Goal: Task Accomplishment & Management: Use online tool/utility

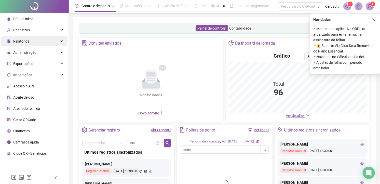
click at [44, 42] on div "Relatórios" at bounding box center [34, 41] width 67 height 10
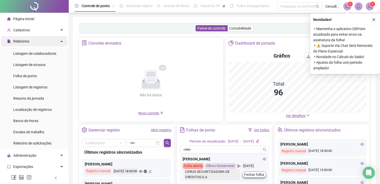
click at [45, 43] on div "Relatórios" at bounding box center [34, 41] width 67 height 10
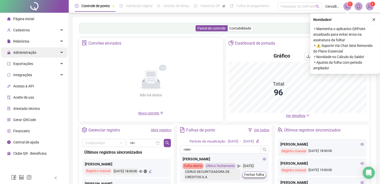
click at [35, 52] on span "Administração" at bounding box center [24, 52] width 23 height 4
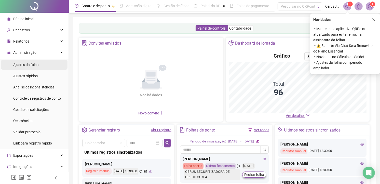
click at [42, 69] on li "Ajustes da folha" at bounding box center [34, 65] width 67 height 10
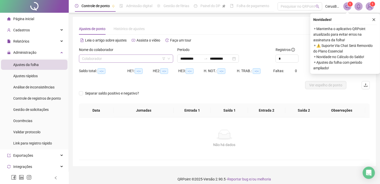
type input "**********"
click at [106, 55] on input "search" at bounding box center [124, 59] width 84 height 8
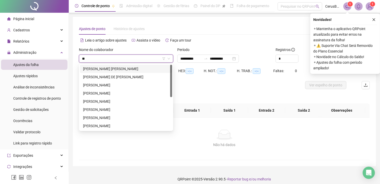
type input "***"
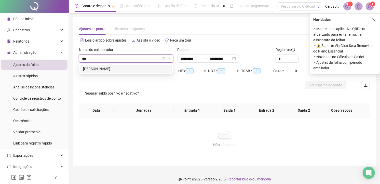
click at [101, 70] on div "IVYNA ALVES MEDEIROS" at bounding box center [126, 69] width 86 height 6
click at [373, 22] on button "button" at bounding box center [374, 20] width 6 height 6
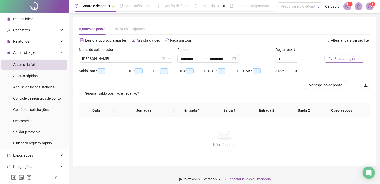
click at [340, 59] on span "Buscar registros" at bounding box center [348, 59] width 26 height 6
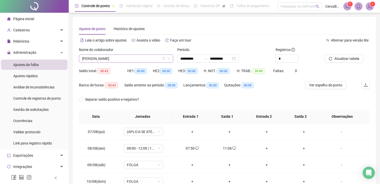
click at [150, 60] on span "IVYNA ALVES MEDEIROS" at bounding box center [126, 59] width 88 height 8
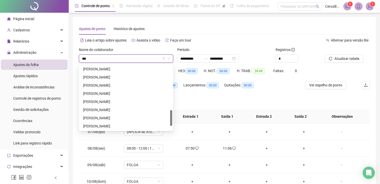
scroll to position [82, 0]
type input "****"
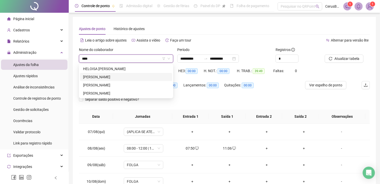
click at [135, 74] on div "MARCIA COELHO LOPES" at bounding box center [126, 77] width 86 height 6
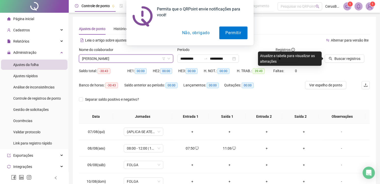
click at [196, 34] on button "Não, obrigado" at bounding box center [196, 33] width 41 height 13
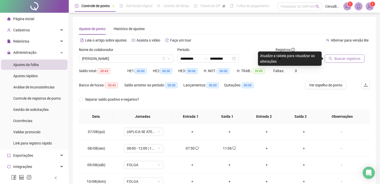
click at [335, 55] on button "Buscar registros" at bounding box center [345, 59] width 40 height 8
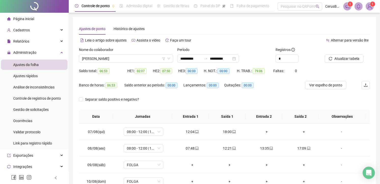
scroll to position [383, 0]
click at [148, 57] on span "MARCIA COELHO LOPES" at bounding box center [126, 59] width 88 height 8
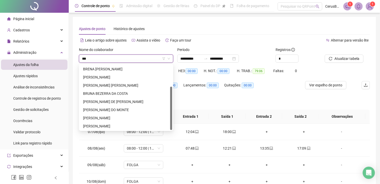
scroll to position [0, 0]
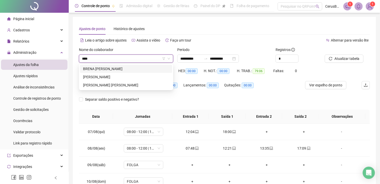
type input "*****"
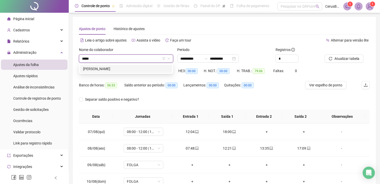
click at [131, 68] on div "BRENDA MOURA CORREIA" at bounding box center [126, 69] width 86 height 6
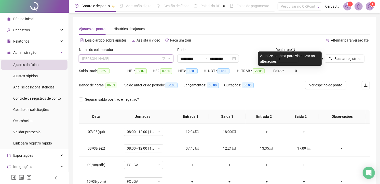
scroll to position [57, 0]
click at [134, 59] on span "BRENDA MOURA CORREIA" at bounding box center [126, 59] width 88 height 8
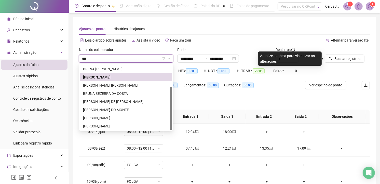
scroll to position [0, 0]
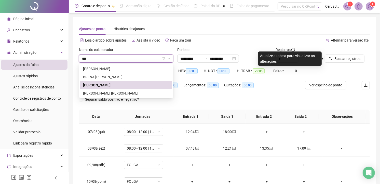
type input "****"
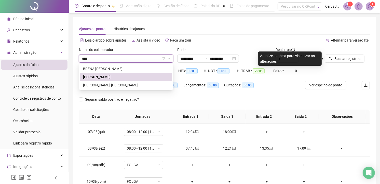
click at [129, 78] on div "BRENDA MOURA CORREIA" at bounding box center [126, 77] width 86 height 6
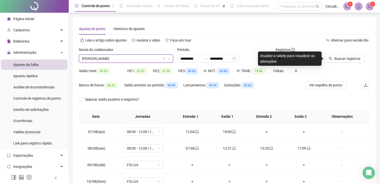
click at [136, 61] on span "BRENDA MOURA CORREIA" at bounding box center [126, 59] width 88 height 8
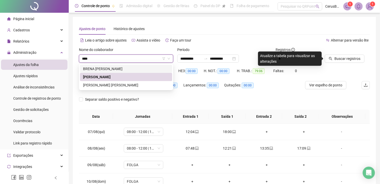
type input "****"
click at [223, 32] on div "Ajustes de ponto Histórico de ajustes" at bounding box center [224, 29] width 291 height 12
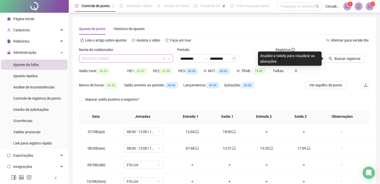
scroll to position [57, 0]
click at [100, 59] on span "BRENDA MOURA CORREIA" at bounding box center [126, 59] width 88 height 8
